Goal: Use online tool/utility: Utilize a website feature to perform a specific function

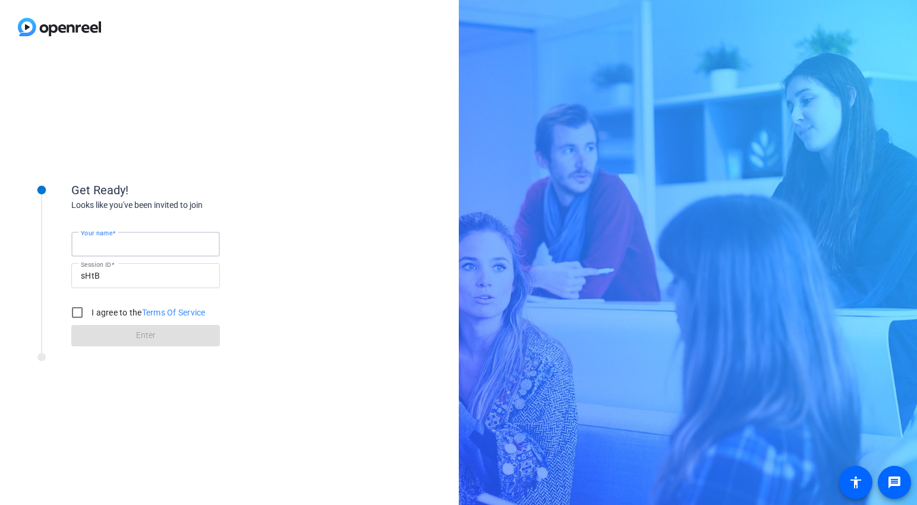
click at [153, 243] on input "Your name" at bounding box center [146, 244] width 130 height 14
type input "[PERSON_NAME]"
click at [77, 312] on input "I agree to the Terms Of Service" at bounding box center [77, 313] width 24 height 24
checkbox input "true"
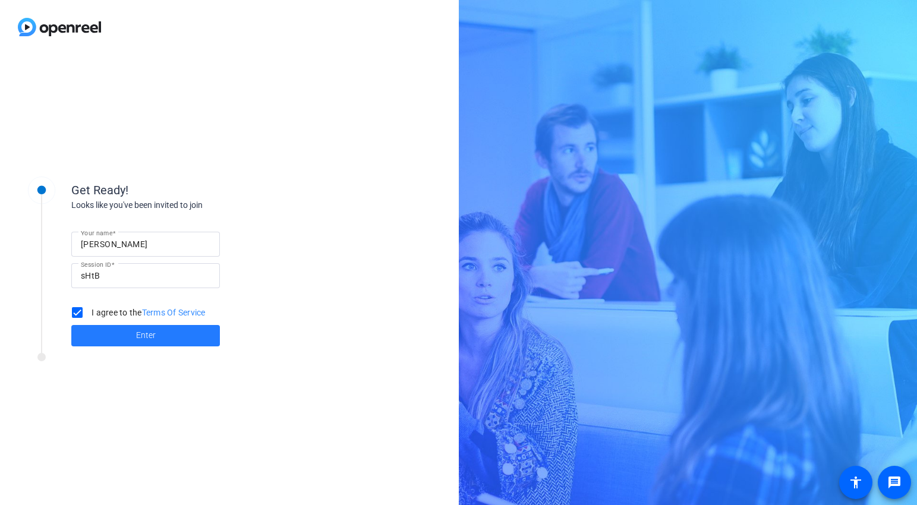
click at [114, 335] on span at bounding box center [145, 336] width 149 height 29
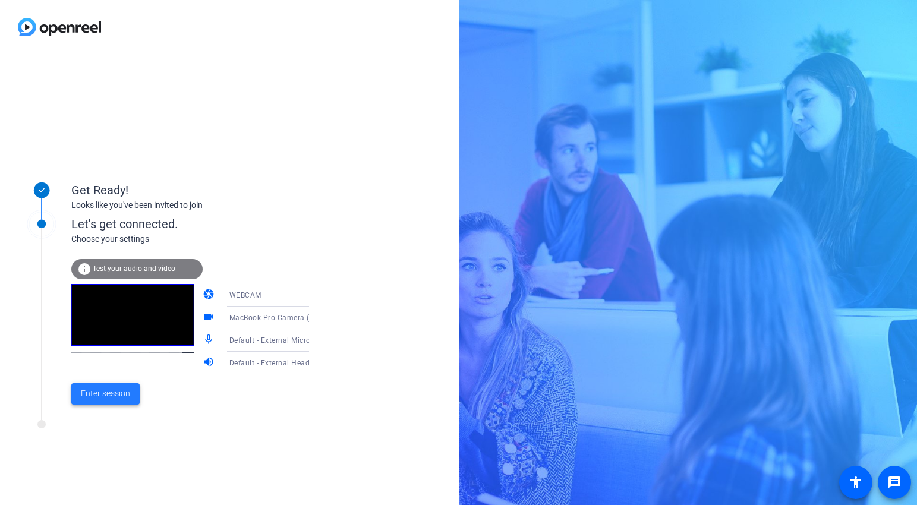
click at [118, 392] on span "Enter session" at bounding box center [105, 394] width 49 height 12
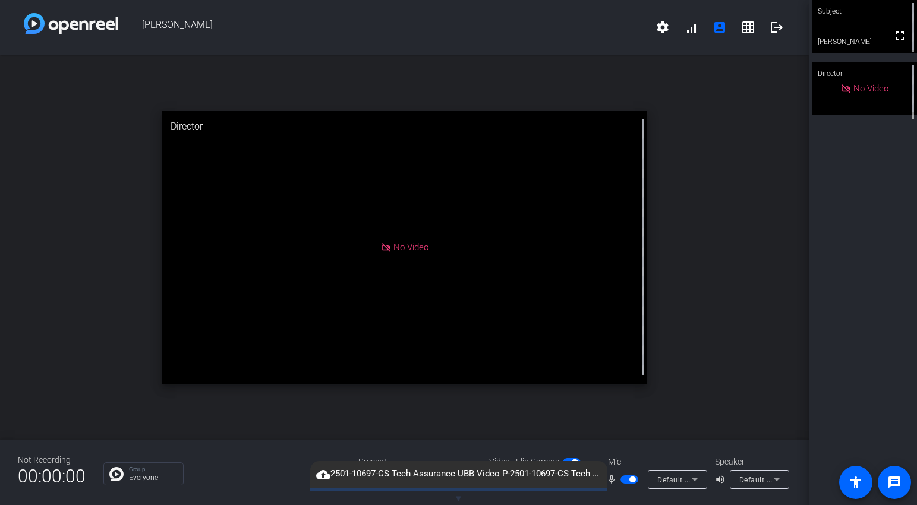
click at [458, 498] on span "▼" at bounding box center [458, 499] width 9 height 11
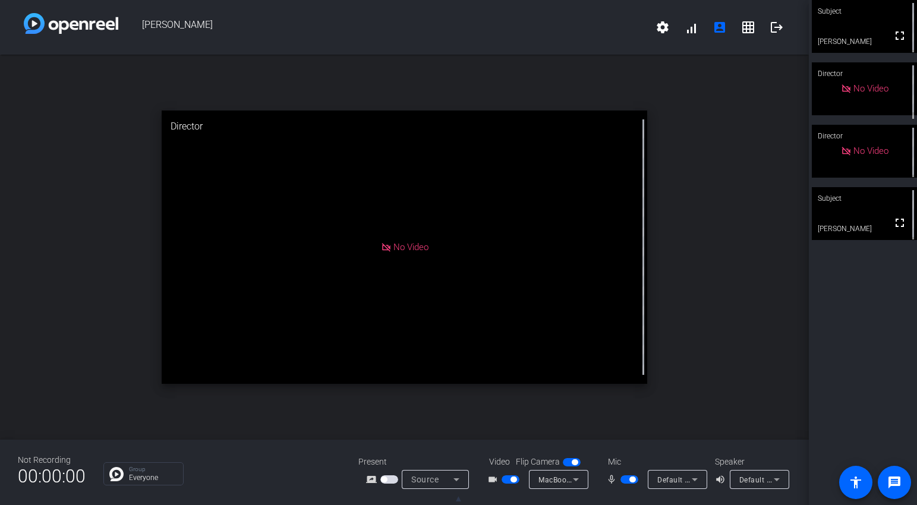
click at [848, 213] on video at bounding box center [864, 213] width 105 height 53
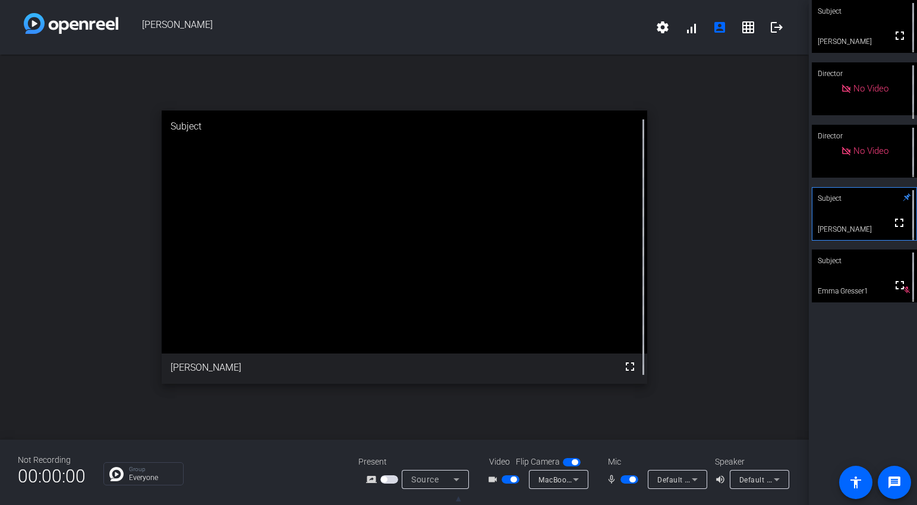
click at [507, 481] on span "button" at bounding box center [511, 480] width 18 height 8
click at [625, 481] on span "button" at bounding box center [630, 480] width 18 height 8
click at [635, 483] on span "button" at bounding box center [630, 480] width 18 height 8
click at [624, 480] on span "button" at bounding box center [630, 480] width 18 height 8
click at [633, 480] on span "button" at bounding box center [630, 480] width 18 height 8
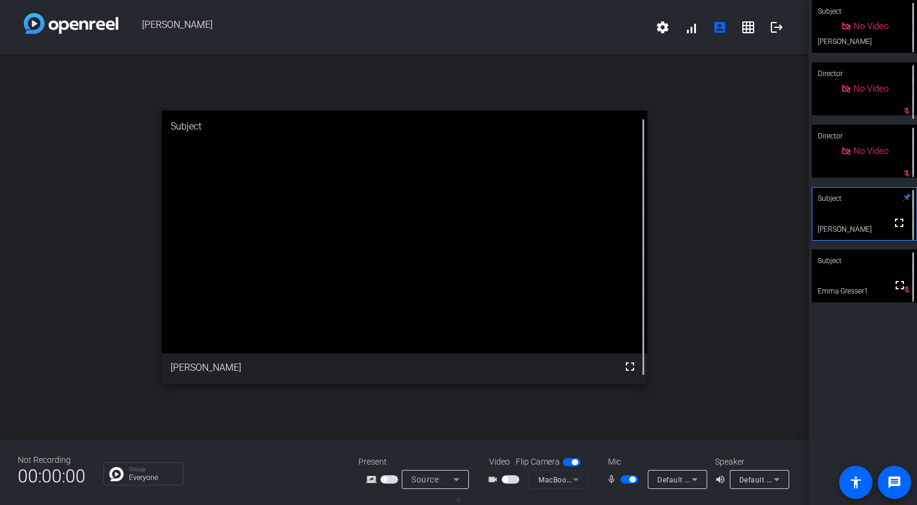
click at [626, 481] on span "button" at bounding box center [630, 480] width 18 height 8
click at [632, 481] on span "button" at bounding box center [630, 480] width 18 height 8
click at [621, 482] on button "button" at bounding box center [630, 480] width 18 height 8
click at [635, 483] on span "button" at bounding box center [630, 480] width 18 height 8
click at [627, 481] on span "button" at bounding box center [630, 480] width 18 height 8
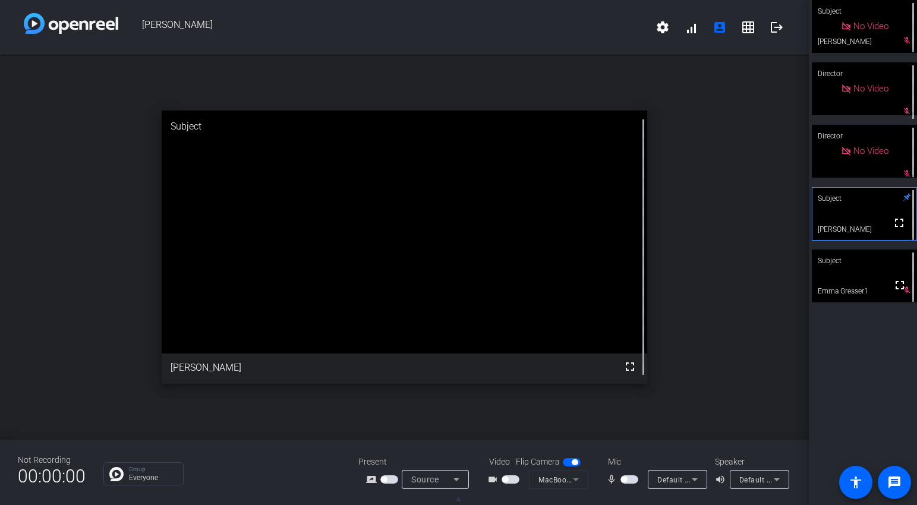
click at [634, 480] on span "button" at bounding box center [630, 480] width 18 height 8
click at [626, 482] on span "button" at bounding box center [630, 480] width 18 height 8
click at [634, 480] on span "button" at bounding box center [630, 480] width 18 height 8
click at [627, 480] on span "button" at bounding box center [630, 480] width 18 height 8
click at [634, 479] on span "button" at bounding box center [630, 480] width 18 height 8
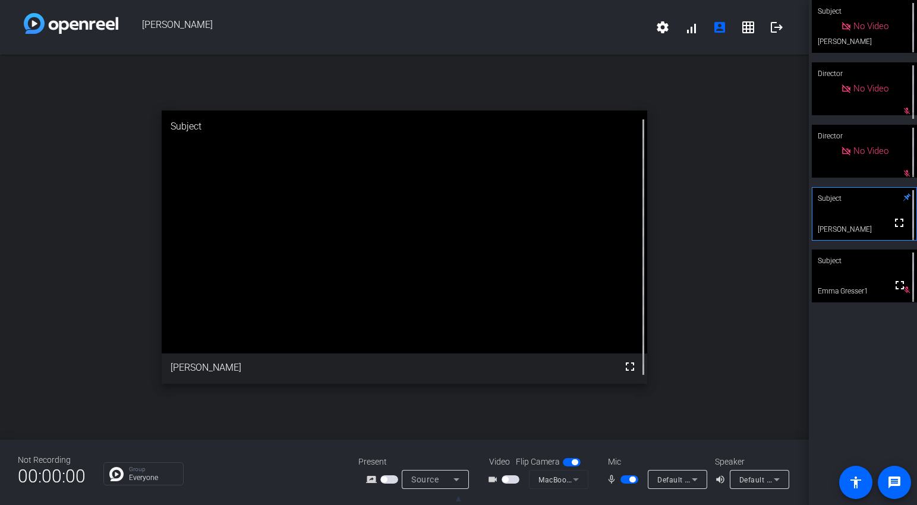
click at [626, 480] on span "button" at bounding box center [630, 480] width 18 height 8
click at [633, 480] on span "button" at bounding box center [630, 480] width 18 height 8
click at [626, 481] on span "button" at bounding box center [630, 480] width 18 height 8
click at [634, 480] on span "button" at bounding box center [630, 480] width 18 height 8
click at [626, 480] on span "button" at bounding box center [630, 480] width 18 height 8
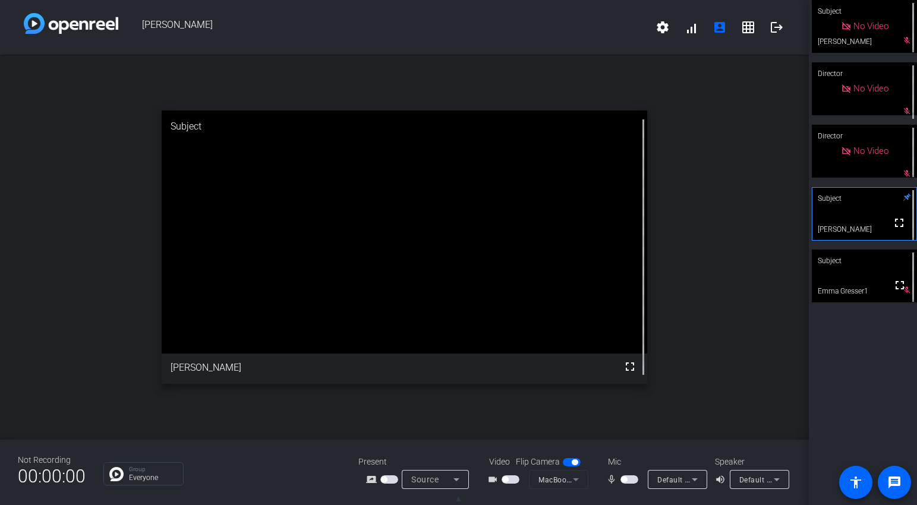
click at [631, 479] on span "button" at bounding box center [630, 480] width 18 height 8
click at [624, 480] on span "button" at bounding box center [630, 480] width 18 height 8
click at [633, 482] on span "button" at bounding box center [630, 480] width 18 height 8
click at [624, 479] on span "button" at bounding box center [630, 480] width 18 height 8
click at [630, 480] on span "button" at bounding box center [630, 480] width 18 height 8
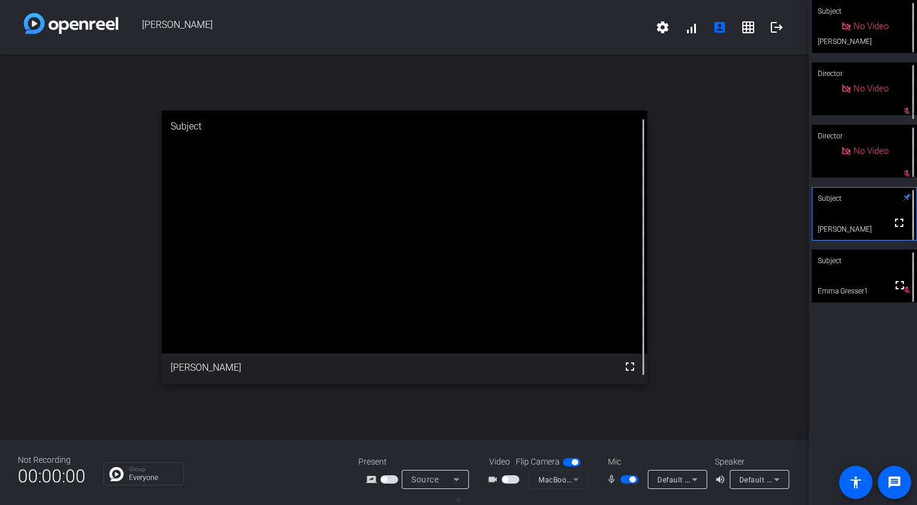
click at [623, 483] on button "button" at bounding box center [630, 480] width 18 height 8
click at [630, 479] on span "button" at bounding box center [630, 480] width 18 height 8
click at [626, 480] on span "button" at bounding box center [630, 480] width 18 height 8
click at [631, 480] on span "button" at bounding box center [630, 480] width 18 height 8
click at [627, 480] on span "button" at bounding box center [630, 480] width 18 height 8
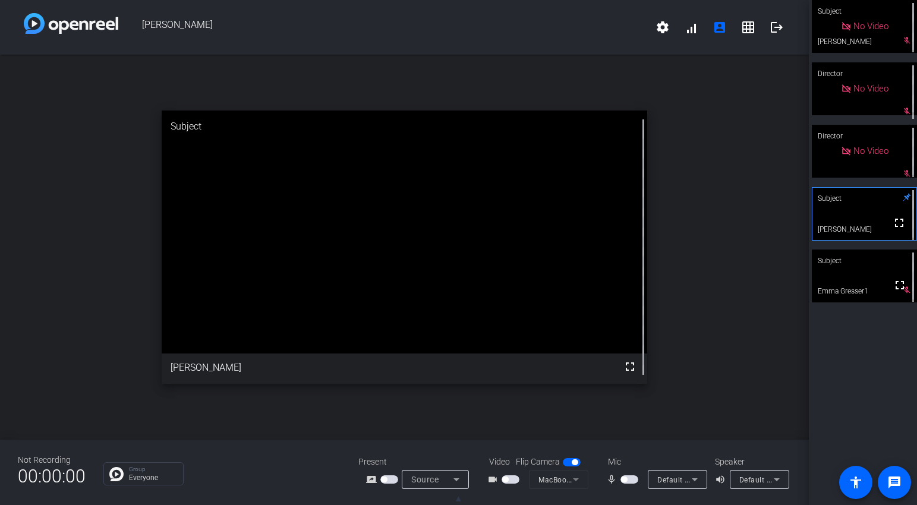
click at [633, 479] on span "button" at bounding box center [630, 480] width 18 height 8
click at [517, 479] on span "button" at bounding box center [511, 480] width 18 height 8
